Goal: Task Accomplishment & Management: Use online tool/utility

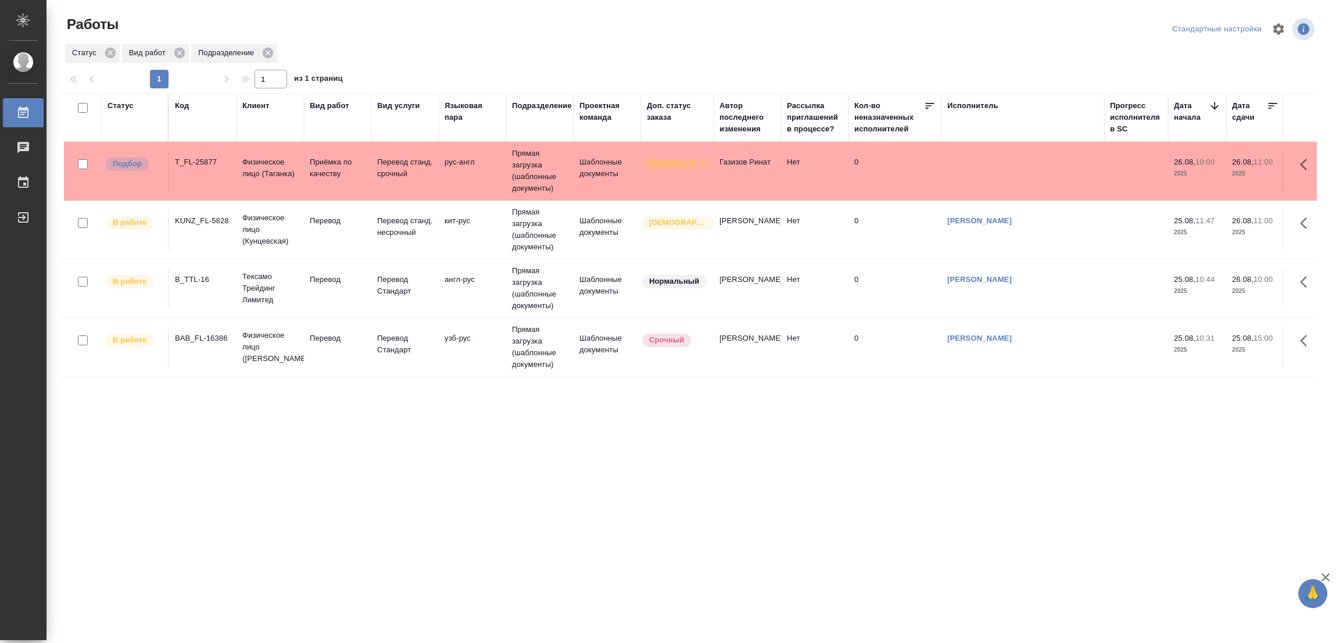
click at [554, 440] on div "Статус Код Клиент Вид работ Вид услуги Языковая пара Подразделение Проектная ко…" at bounding box center [690, 303] width 1253 height 418
click at [525, 416] on div "Статус Код Клиент Вид работ Вид услуги Языковая пара Подразделение Проектная ко…" at bounding box center [690, 303] width 1253 height 418
click at [364, 437] on div "Статус Код Клиент Вид работ Вид услуги Языковая пара Подразделение Проектная ко…" at bounding box center [690, 303] width 1253 height 418
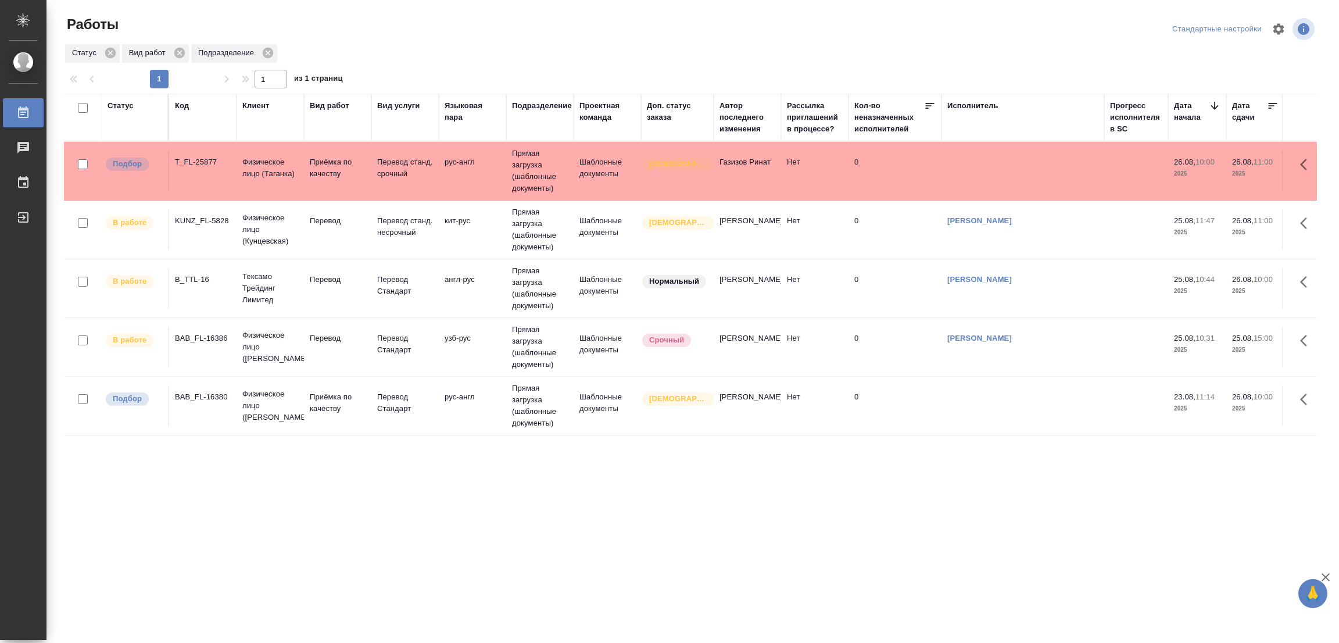
click at [361, 523] on div ".cls-1 fill:#fff; AWATERA [PERSON_NAME] Работы 0 Чаты График Выйти Работы Станд…" at bounding box center [669, 321] width 1339 height 643
click at [456, 398] on td "рус-англ" at bounding box center [472, 405] width 67 height 41
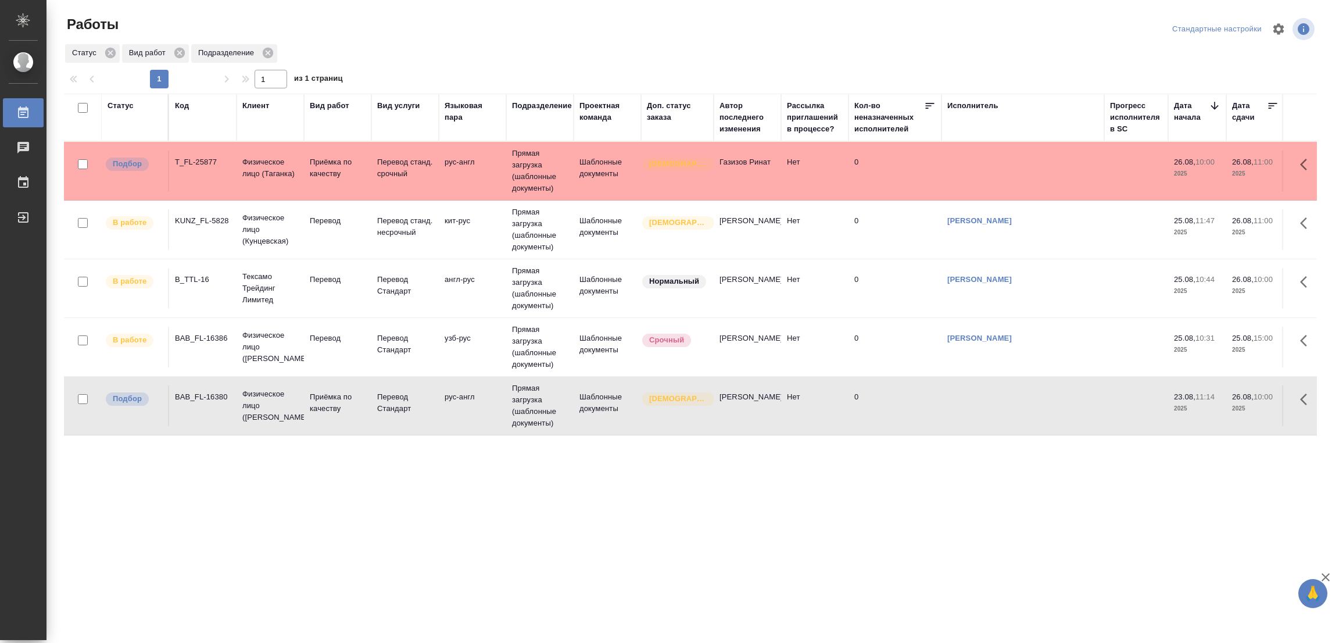
click at [449, 395] on td "рус-англ" at bounding box center [472, 405] width 67 height 41
click at [867, 556] on div ".cls-1 fill:#fff; AWATERA [PERSON_NAME] Работы 0 Чаты График Выйти Работы Станд…" at bounding box center [669, 321] width 1339 height 643
click at [909, 468] on div "Статус Код Клиент Вид работ Вид услуги Языковая пара Подразделение Проектная ко…" at bounding box center [690, 303] width 1253 height 418
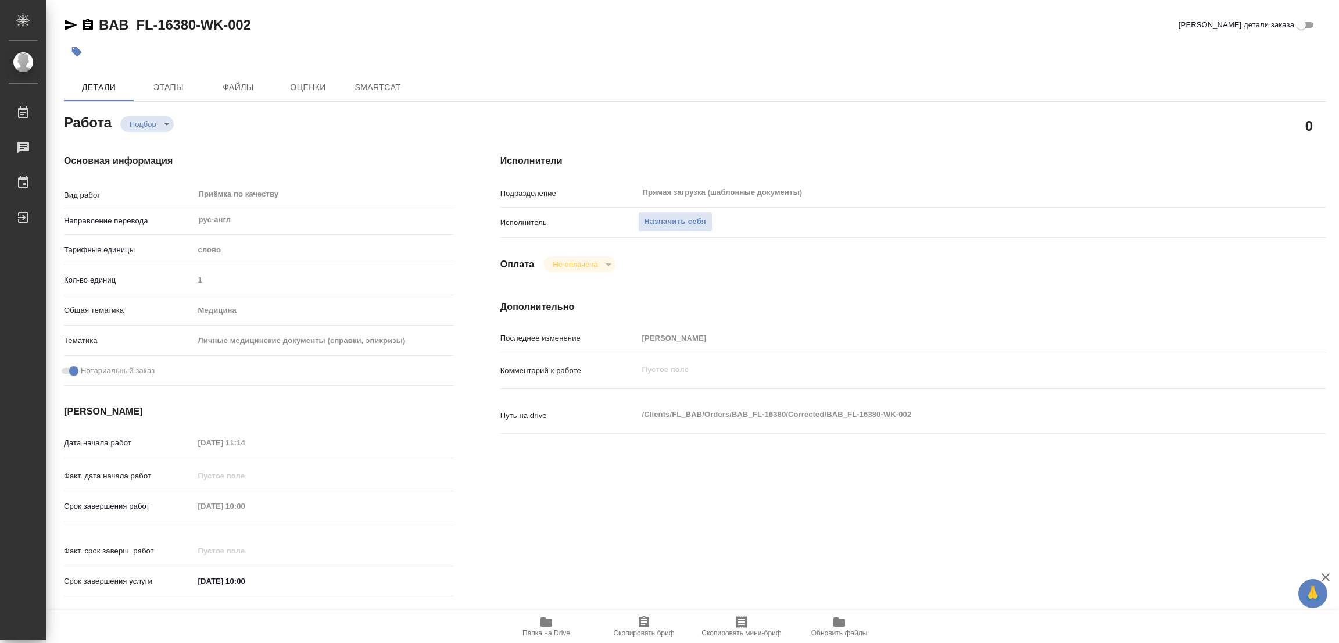
type textarea "x"
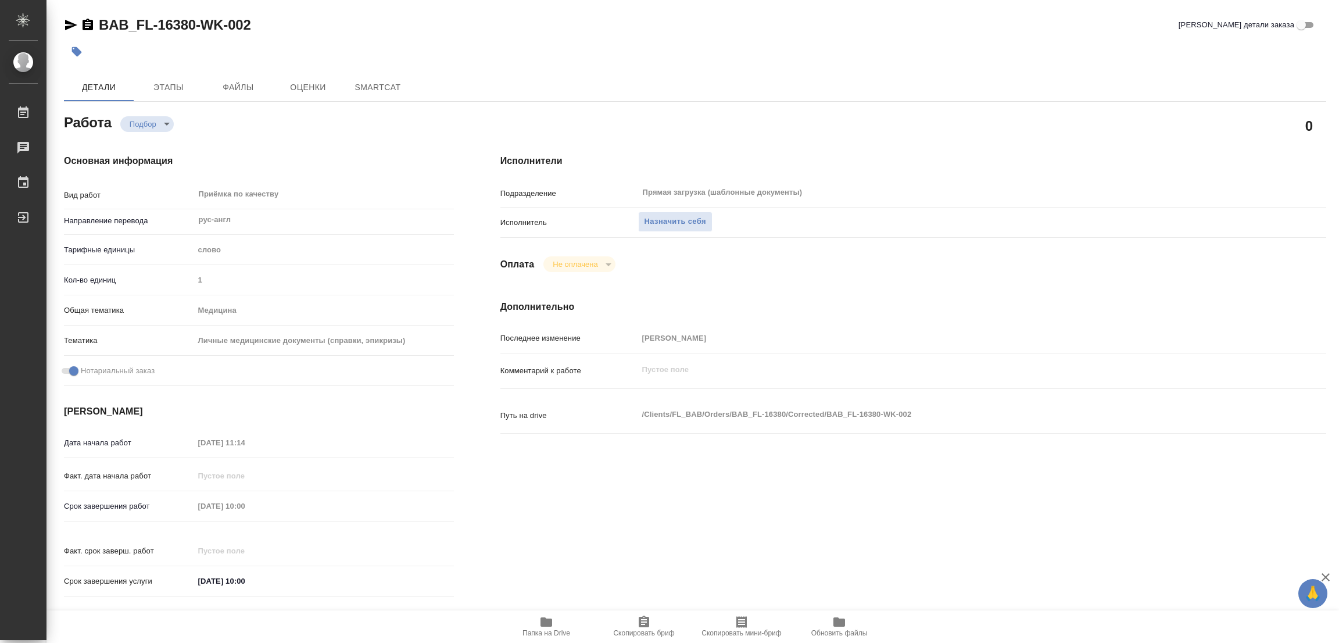
type textarea "x"
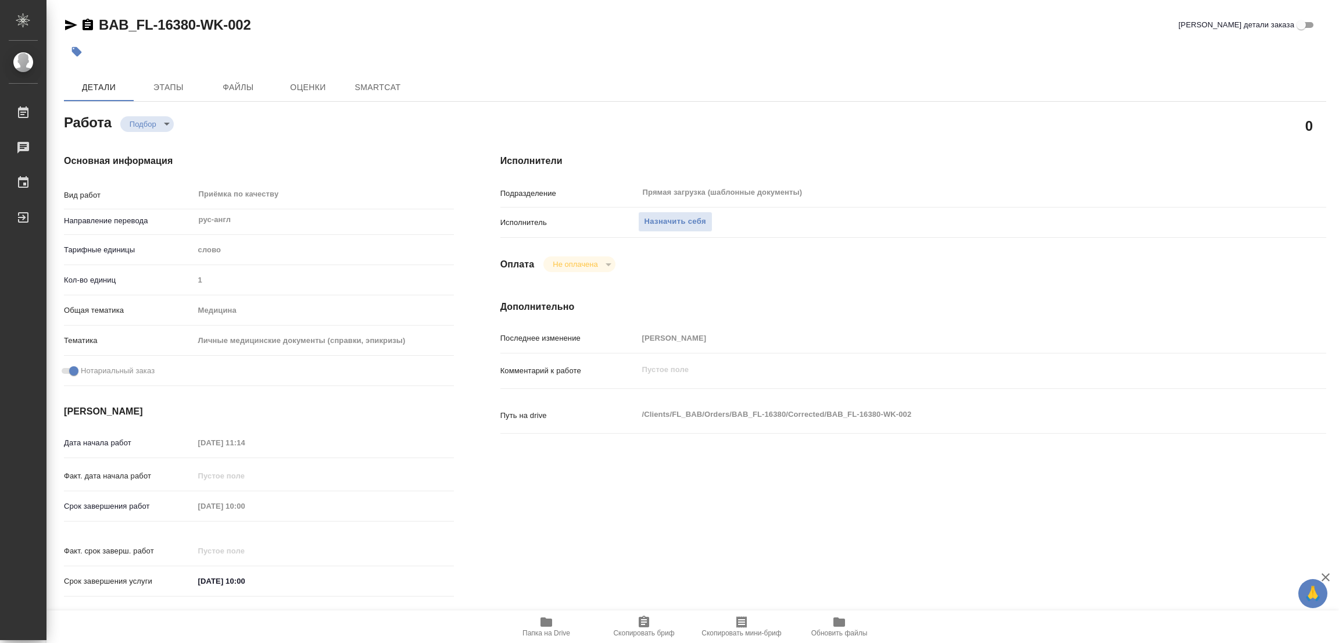
type textarea "x"
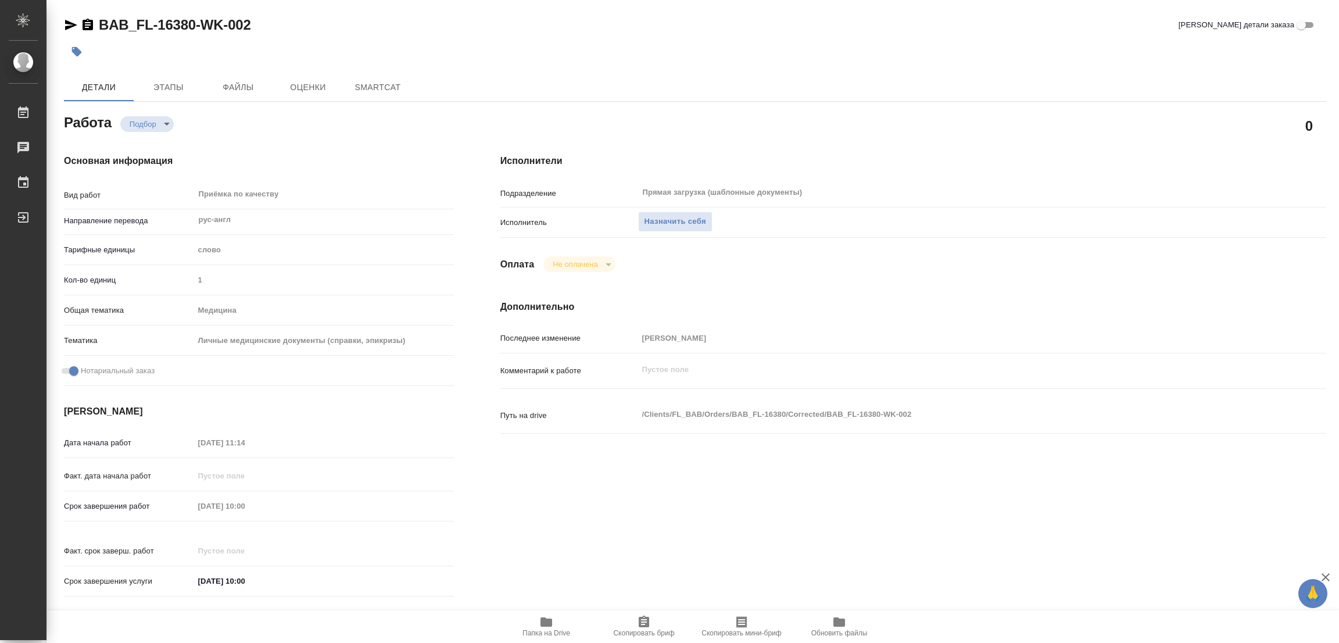
type textarea "x"
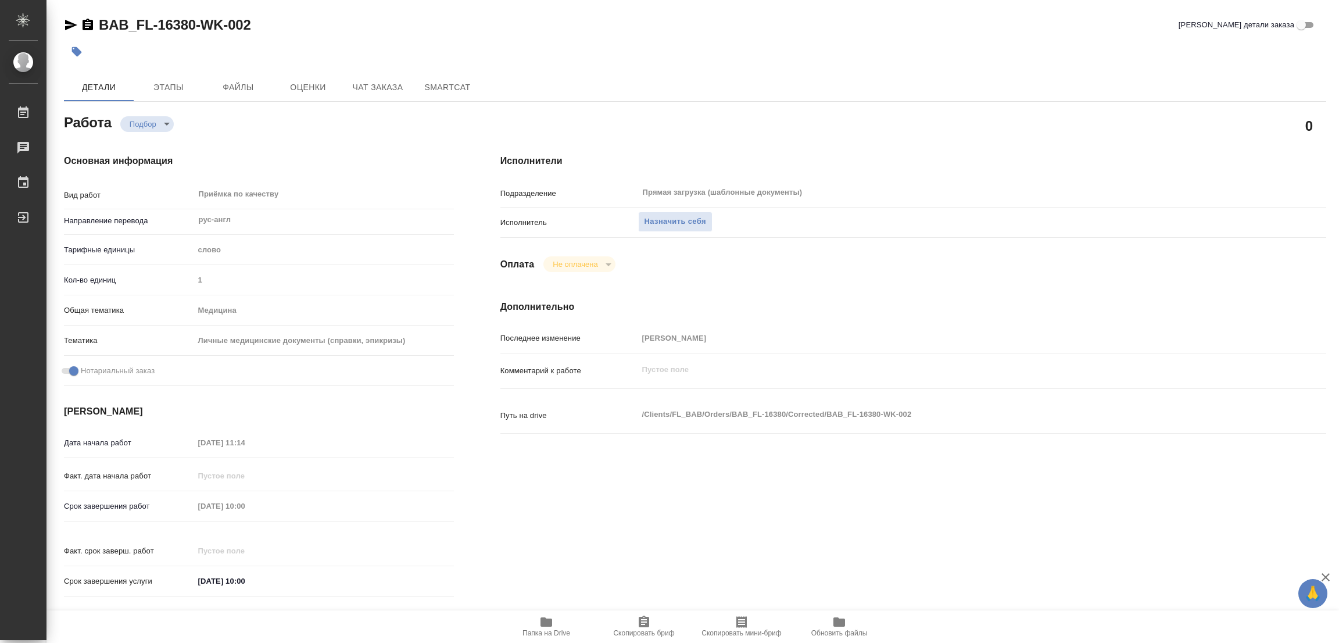
type textarea "x"
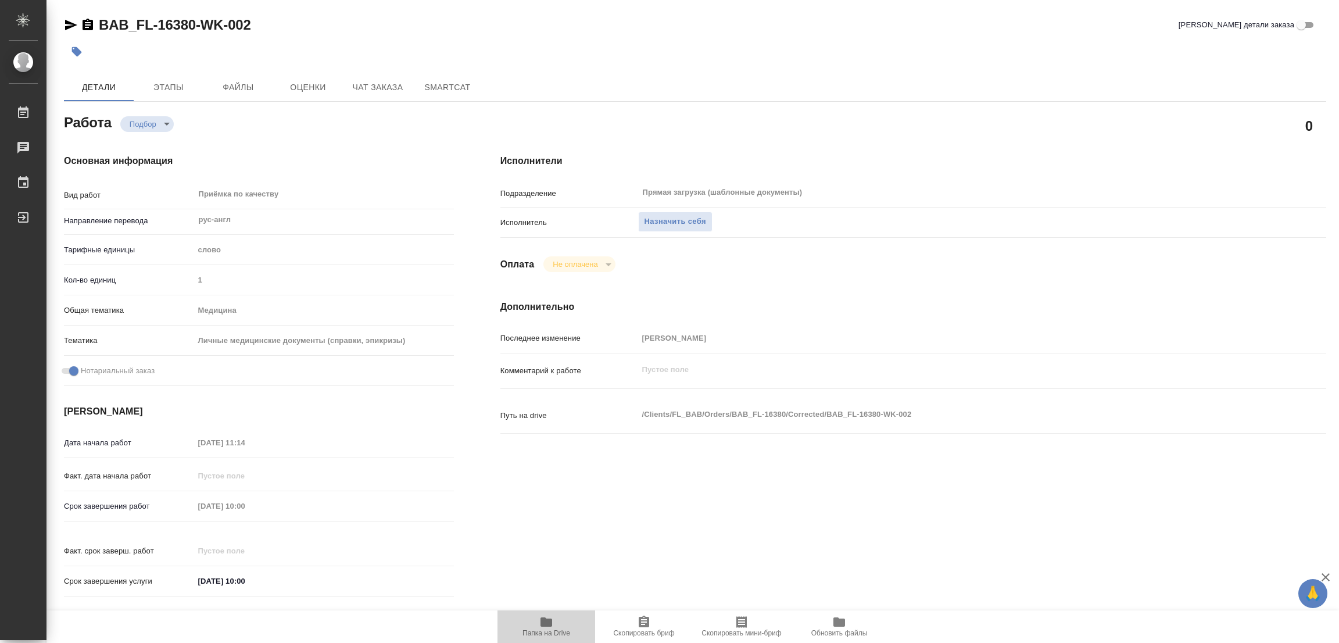
click at [545, 629] on span "Папка на Drive" at bounding box center [546, 633] width 48 height 8
type textarea "x"
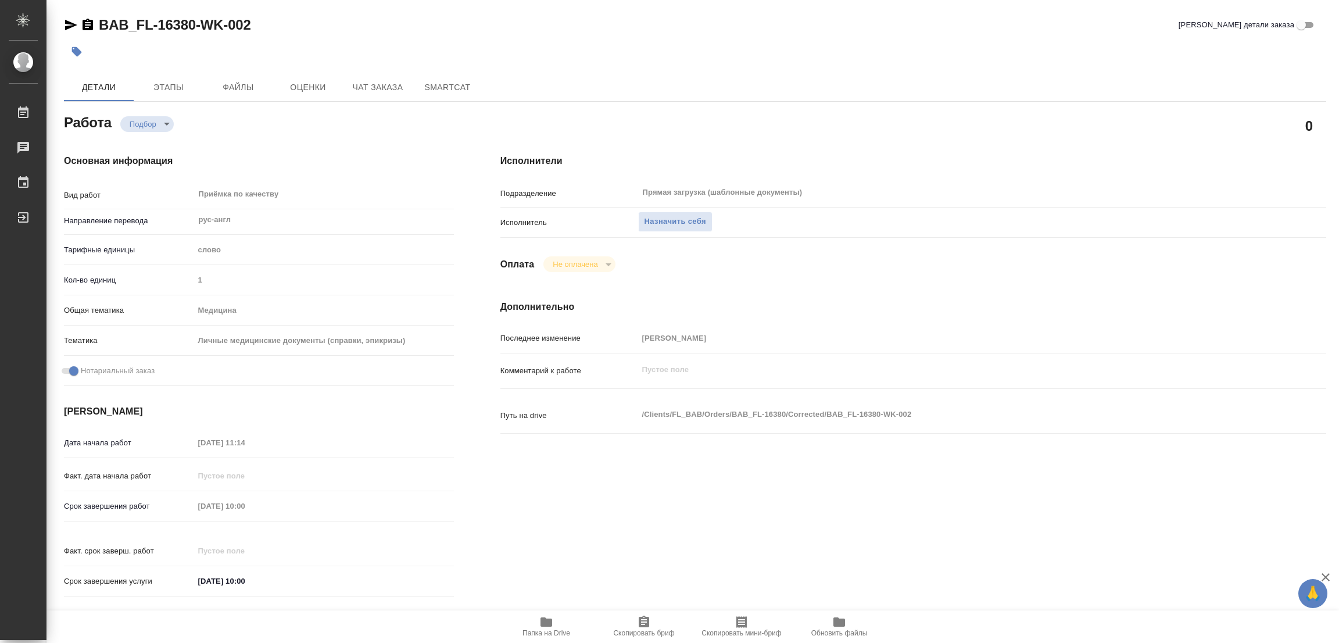
type textarea "x"
